Goal: Task Accomplishment & Management: Manage account settings

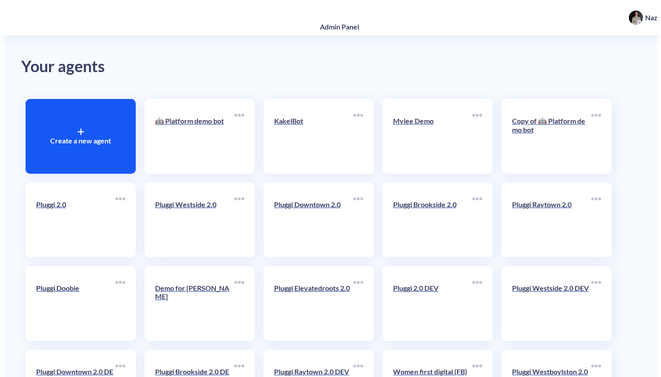
click at [298, 148] on link "KakelBot" at bounding box center [313, 137] width 79 height 54
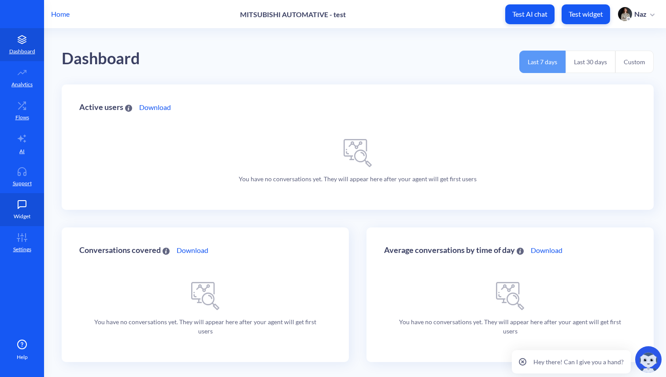
click at [16, 226] on link "Widget" at bounding box center [22, 209] width 44 height 33
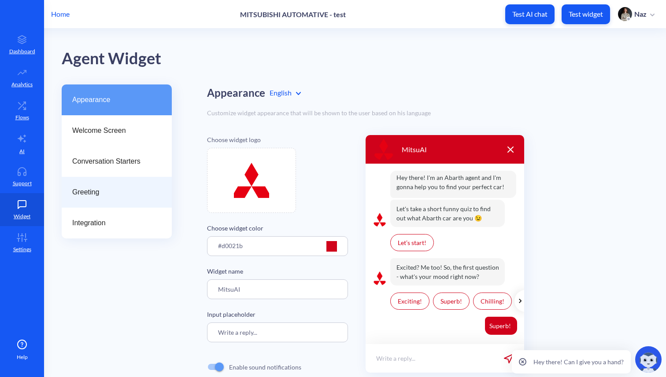
click at [78, 180] on div "Greeting" at bounding box center [117, 192] width 110 height 31
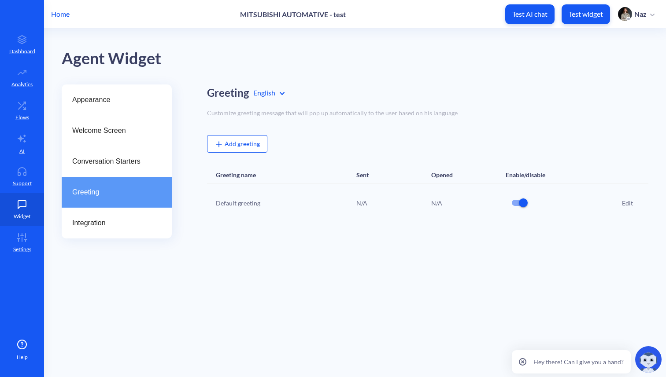
click at [36, 194] on link "Widget" at bounding box center [22, 209] width 44 height 33
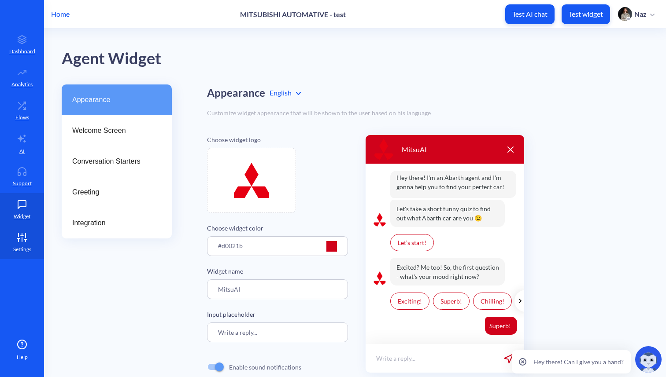
click at [36, 231] on link "Settings" at bounding box center [22, 242] width 44 height 33
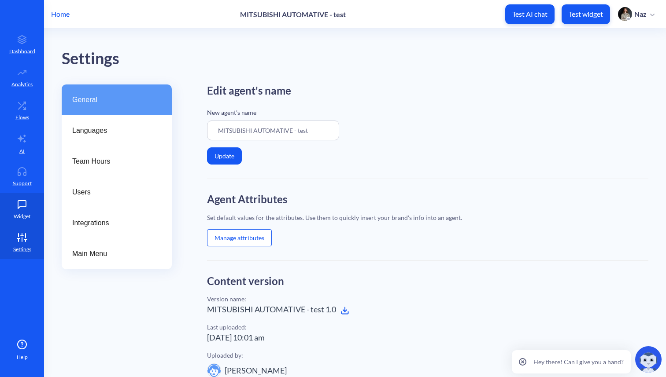
click at [35, 207] on link "Widget" at bounding box center [22, 209] width 44 height 33
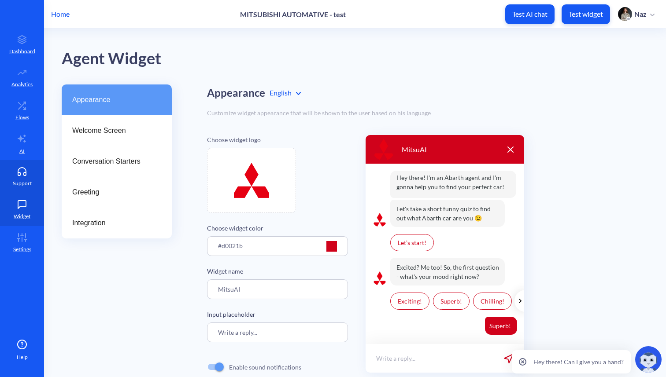
click at [27, 185] on p "Support" at bounding box center [22, 184] width 19 height 8
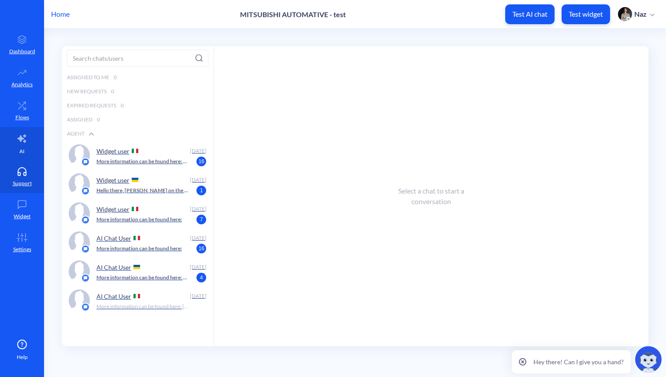
click at [32, 157] on link "AI" at bounding box center [22, 143] width 44 height 33
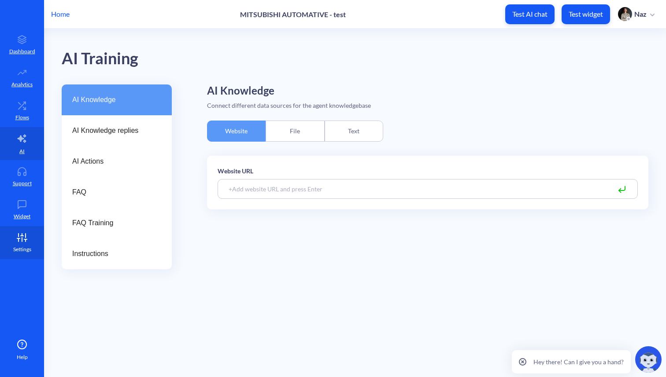
click at [24, 242] on icon at bounding box center [22, 237] width 18 height 9
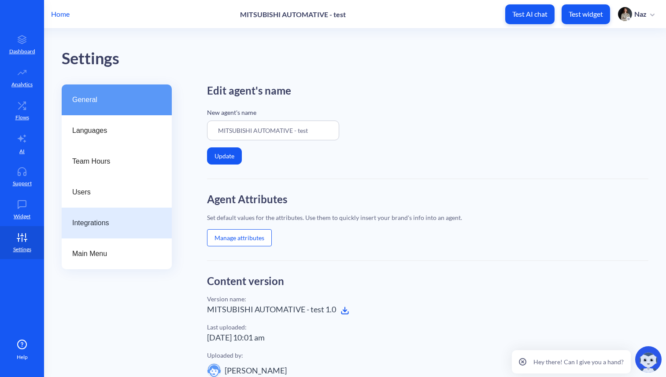
click at [68, 208] on div "Integrations" at bounding box center [117, 223] width 110 height 31
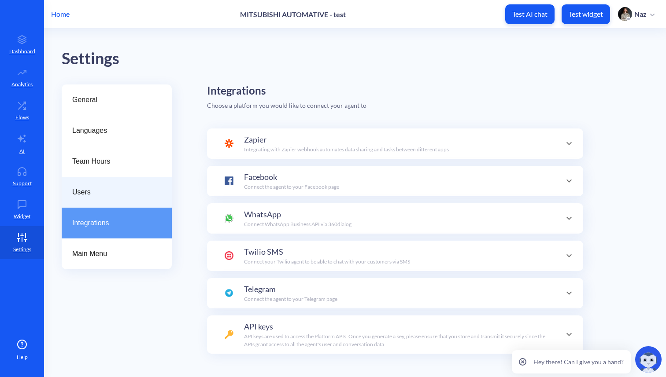
scroll to position [86, 0]
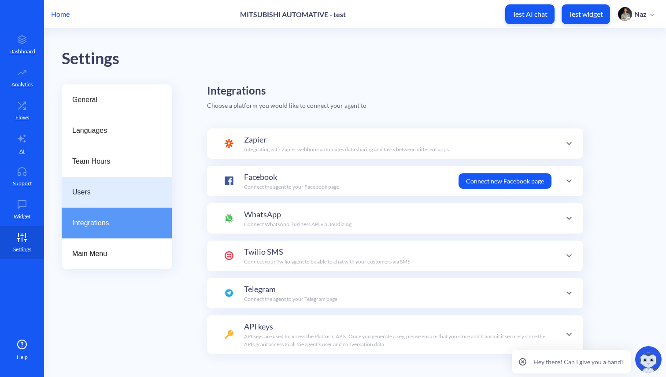
click at [81, 193] on span "Users" at bounding box center [113, 192] width 82 height 11
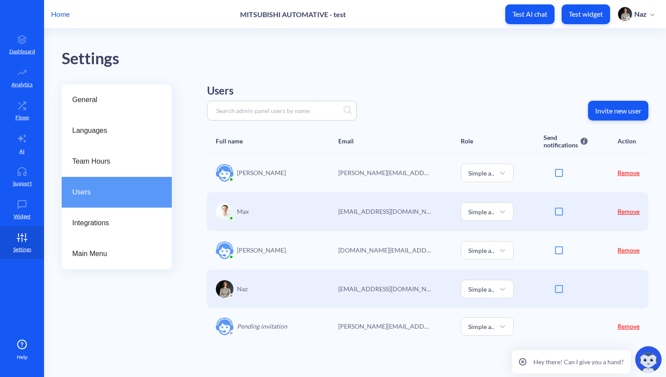
click at [357, 255] on p "Hannah.Shell@meau.com" at bounding box center [384, 250] width 93 height 9
copy p "Hannah.Shell@meau.com"
click at [657, 102] on div "General Languages Team Hours Users Integrations Main Menu Users Invite new user…" at bounding box center [364, 226] width 604 height 282
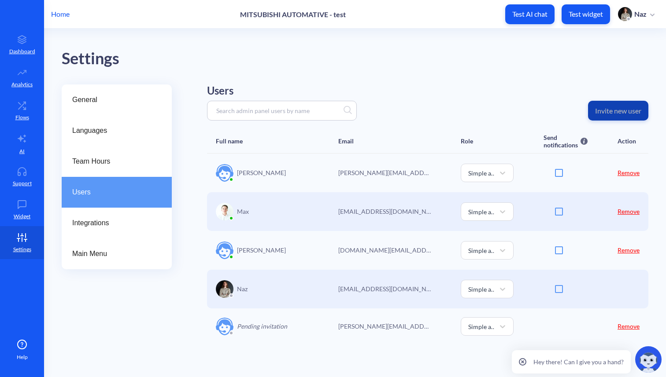
click at [633, 109] on p "Invite new user" at bounding box center [618, 111] width 46 height 9
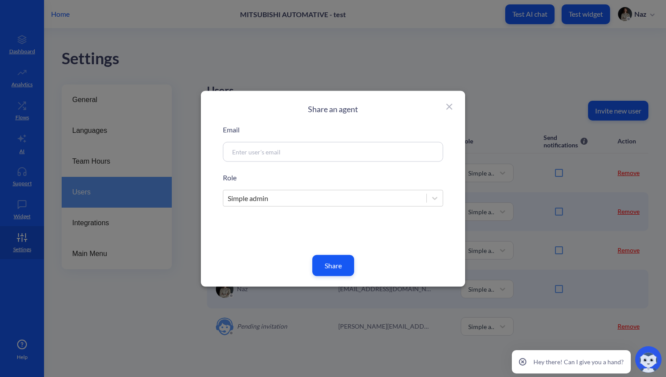
click at [358, 146] on div at bounding box center [333, 152] width 220 height 20
click at [333, 149] on input at bounding box center [322, 152] width 189 height 10
type input "Nazarii.Klymok@botscrew.com"
click at [326, 257] on button "Share" at bounding box center [333, 265] width 42 height 21
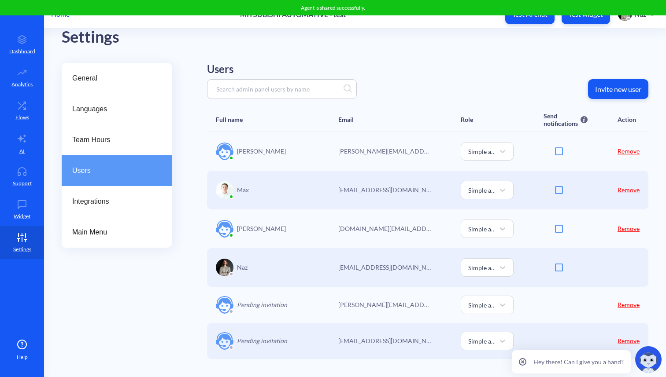
scroll to position [26, 0]
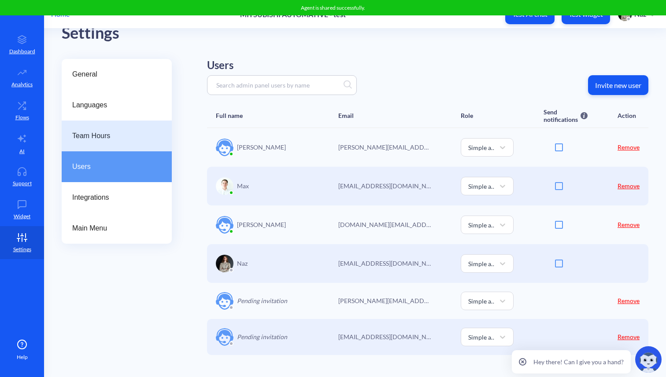
click at [129, 137] on span "Team Hours" at bounding box center [113, 136] width 82 height 11
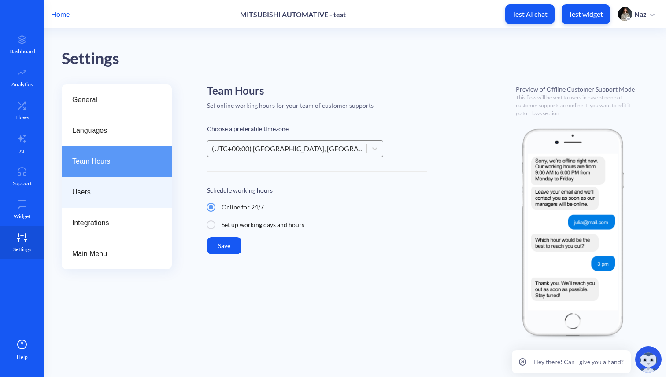
click at [125, 178] on div "Users" at bounding box center [117, 192] width 110 height 31
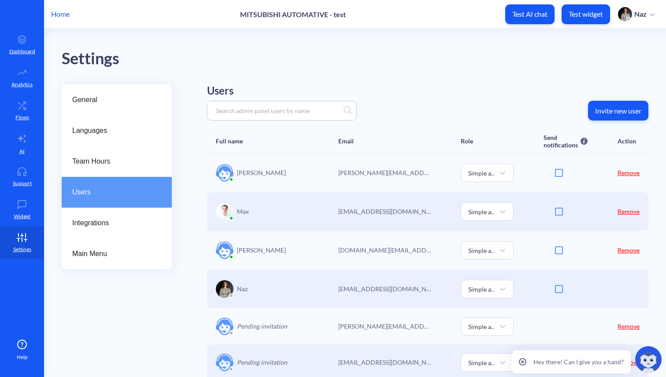
scroll to position [26, 0]
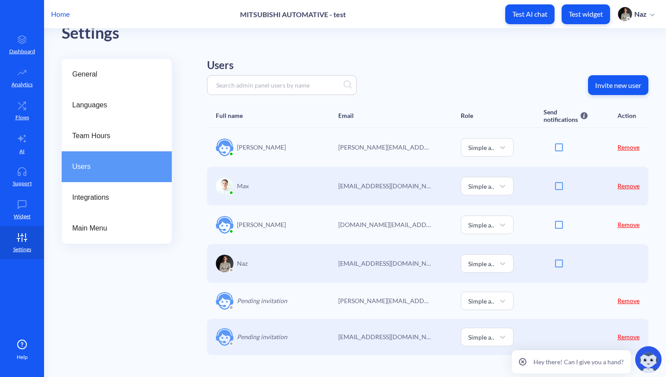
click at [361, 218] on div "[DOMAIN_NAME][EMAIL_ADDRESS][DOMAIN_NAME]" at bounding box center [384, 225] width 93 height 21
copy p "[DOMAIN_NAME][EMAIL_ADDRESS][DOMAIN_NAME]"
click at [375, 303] on p "[PERSON_NAME][EMAIL_ADDRESS][PERSON_NAME][DOMAIN_NAME]" at bounding box center [384, 300] width 93 height 9
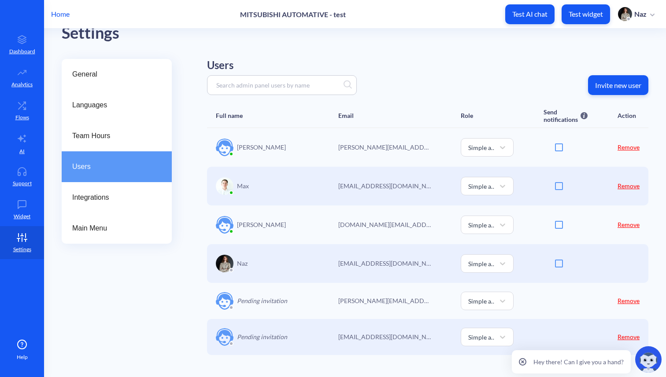
click at [621, 340] on link "Remove" at bounding box center [629, 336] width 22 height 7
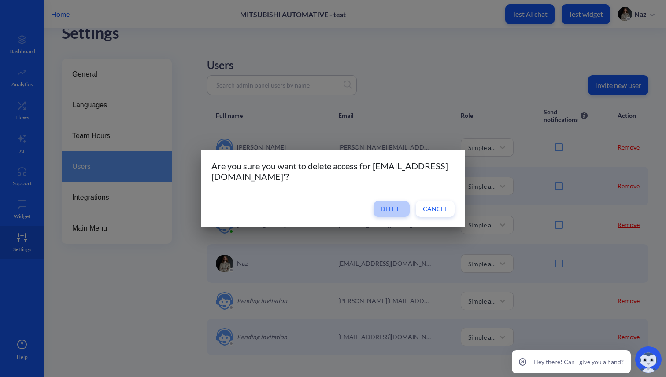
click at [392, 212] on span "Delete" at bounding box center [392, 209] width 22 height 9
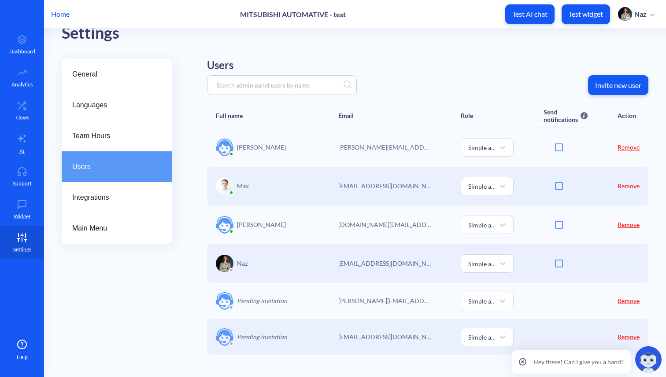
scroll to position [0, 0]
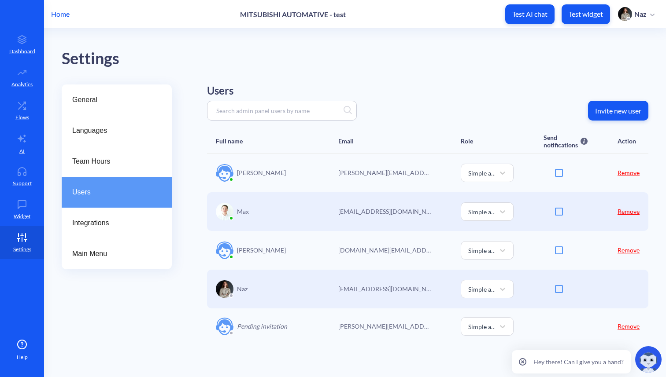
click at [259, 248] on p "[PERSON_NAME]" at bounding box center [261, 250] width 49 height 9
click at [339, 252] on p "[DOMAIN_NAME][EMAIL_ADDRESS][DOMAIN_NAME]" at bounding box center [384, 250] width 93 height 9
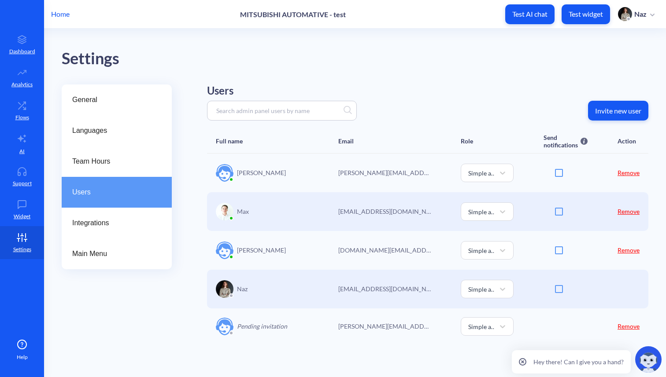
click at [329, 268] on div "Hannah Shell Hannah.Shell@meau.com Simple admin Remove" at bounding box center [427, 250] width 441 height 39
drag, startPoint x: 202, startPoint y: 231, endPoint x: 406, endPoint y: 254, distance: 204.7
click at [407, 254] on div "General Languages Team Hours Users Integrations Main Menu Users Invite new user…" at bounding box center [364, 226] width 604 height 282
click at [406, 254] on p "[DOMAIN_NAME][EMAIL_ADDRESS][DOMAIN_NAME]" at bounding box center [384, 250] width 93 height 9
click at [326, 327] on div "Pending invitation [PERSON_NAME][EMAIL_ADDRESS][PERSON_NAME][DOMAIN_NAME] Simpl…" at bounding box center [427, 327] width 441 height 36
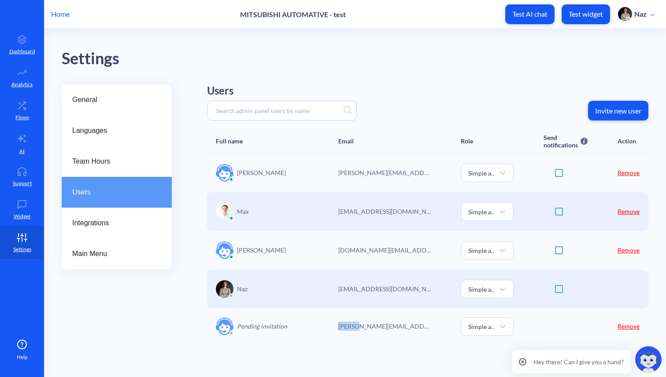
click at [326, 327] on div "Pending invitation [PERSON_NAME][EMAIL_ADDRESS][PERSON_NAME][DOMAIN_NAME] Simpl…" at bounding box center [427, 327] width 441 height 36
click at [281, 334] on div "Pending invitation" at bounding box center [262, 327] width 93 height 19
click at [285, 331] on p "Pending invitation" at bounding box center [262, 326] width 50 height 9
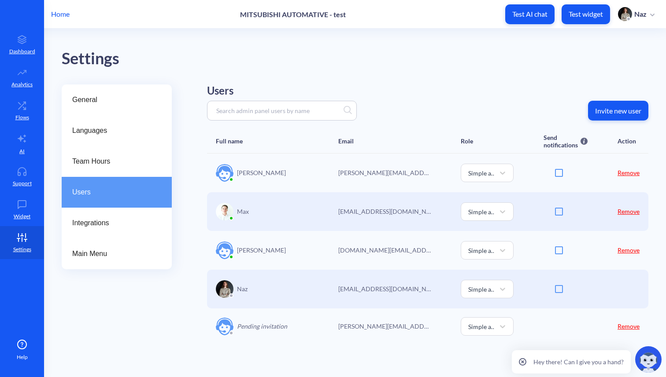
click at [285, 331] on p "Pending invitation" at bounding box center [262, 326] width 50 height 9
click at [35, 117] on link "Flows" at bounding box center [22, 110] width 44 height 33
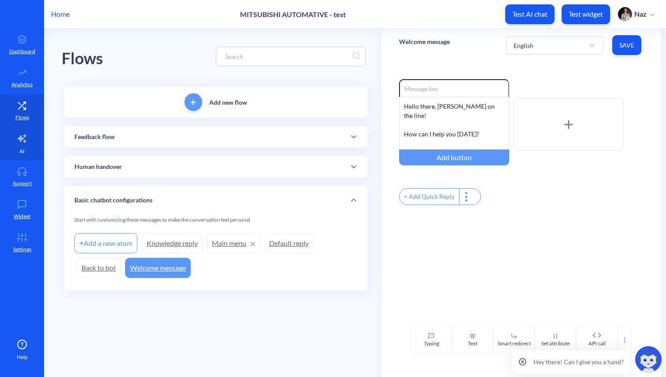
click at [14, 146] on link "AI" at bounding box center [22, 143] width 44 height 33
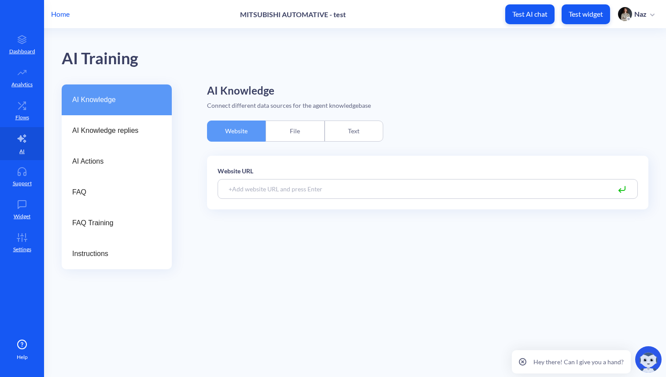
click at [15, 261] on ul "Dashboard Workflows Analytics Flows AI Support Widget Settings" at bounding box center [22, 131] width 44 height 263
click at [18, 243] on link "Settings" at bounding box center [22, 242] width 44 height 33
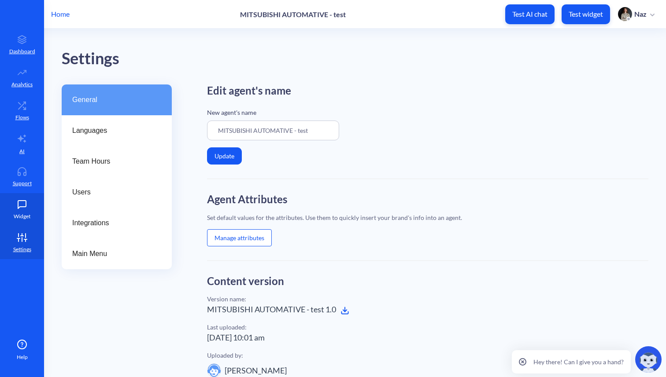
click at [43, 210] on link "Widget" at bounding box center [22, 209] width 44 height 33
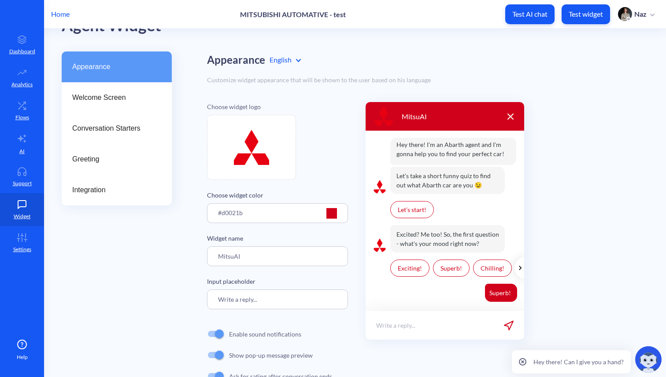
scroll to position [9, 0]
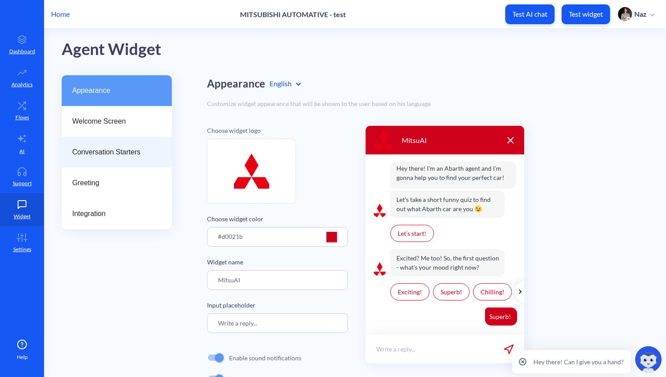
click at [114, 152] on span "Conversation Starters" at bounding box center [113, 152] width 82 height 11
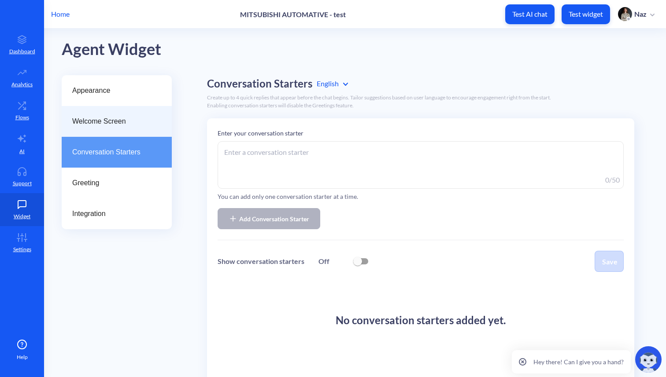
click at [114, 120] on span "Welcome Screen" at bounding box center [113, 121] width 82 height 11
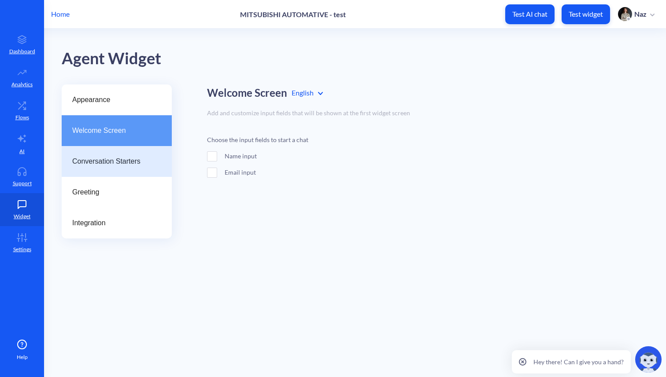
click at [114, 153] on div "Conversation Starters" at bounding box center [117, 161] width 110 height 31
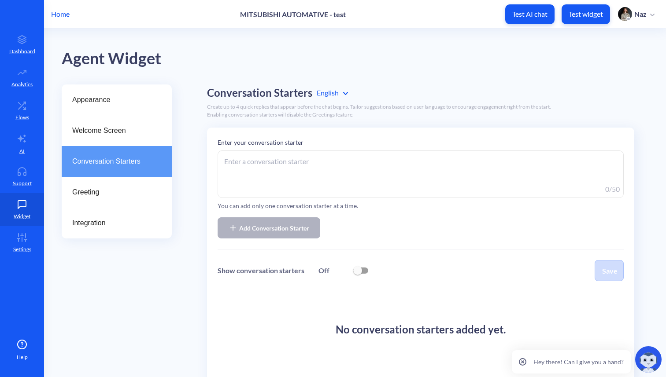
scroll to position [54, 0]
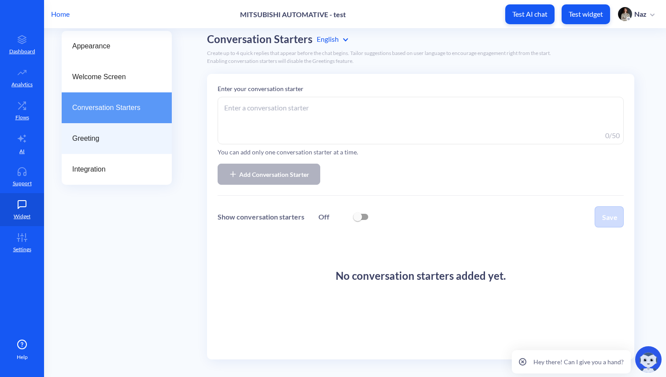
click at [116, 131] on div "Greeting" at bounding box center [117, 138] width 110 height 31
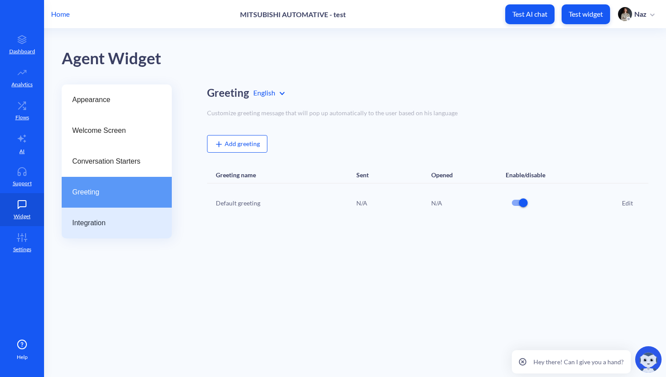
click at [85, 234] on div "Integration" at bounding box center [117, 223] width 110 height 31
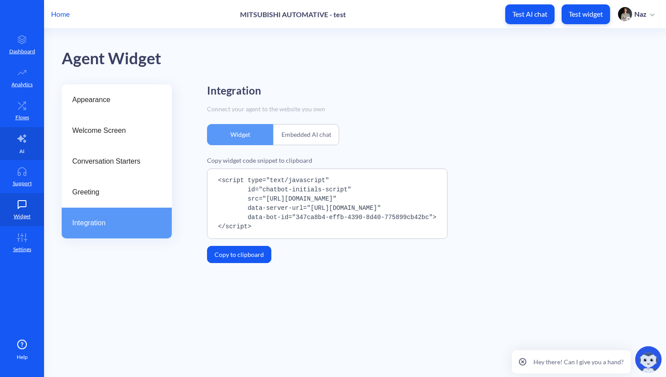
click at [26, 145] on link "AI" at bounding box center [22, 143] width 44 height 33
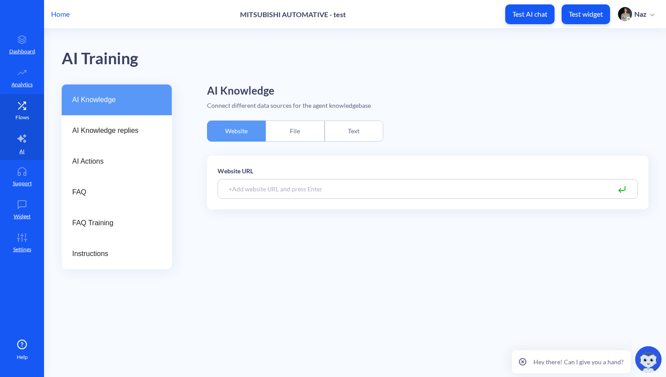
click at [32, 115] on link "Flows" at bounding box center [22, 110] width 44 height 33
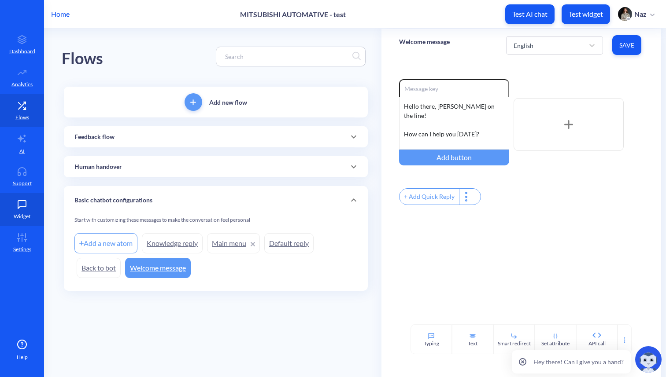
click at [25, 193] on link "Widget" at bounding box center [22, 209] width 44 height 33
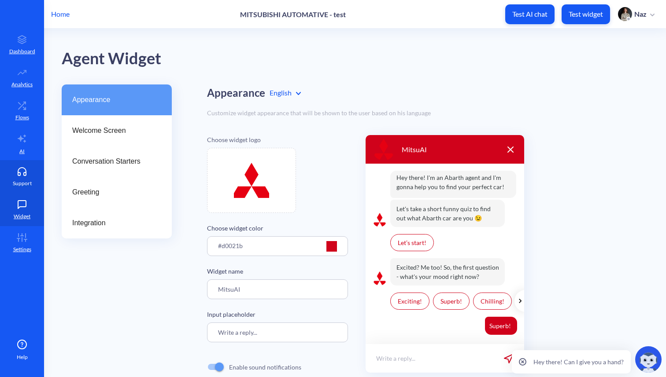
click at [25, 186] on p "Support" at bounding box center [22, 184] width 19 height 8
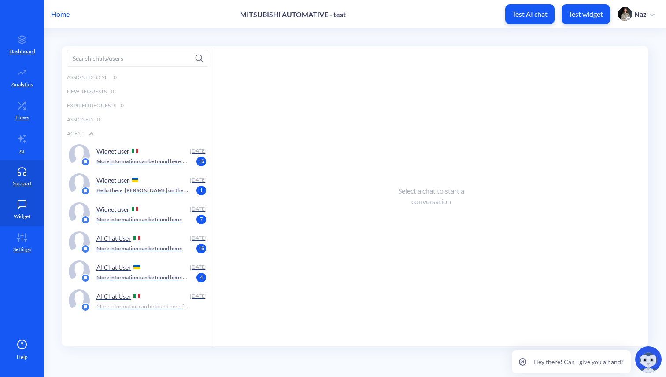
click at [30, 200] on icon at bounding box center [22, 204] width 18 height 9
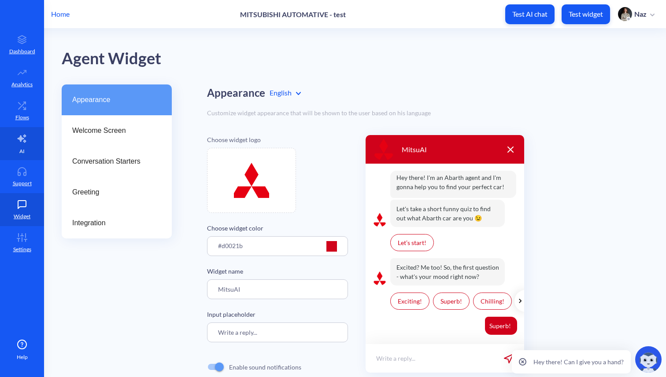
click at [8, 150] on link "AI" at bounding box center [22, 143] width 44 height 33
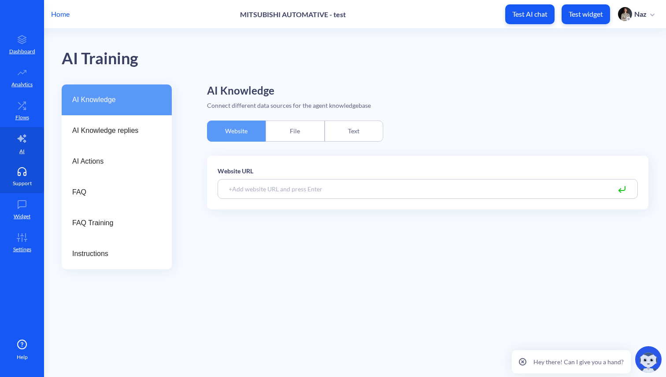
click at [28, 173] on icon at bounding box center [22, 171] width 18 height 9
